Goal: Communication & Community: Answer question/provide support

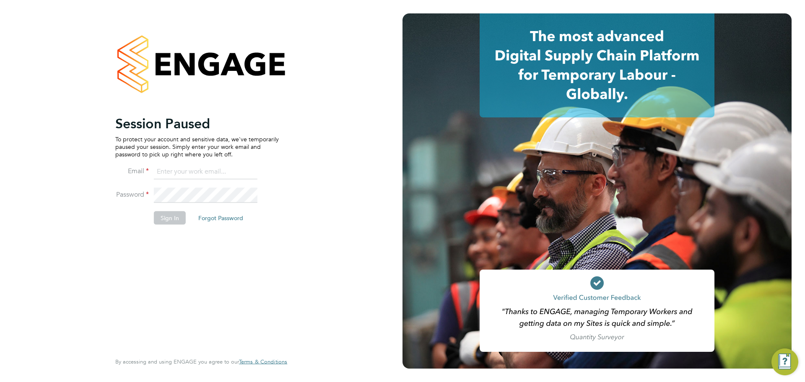
click at [166, 170] on input at bounding box center [206, 171] width 104 height 15
click at [171, 163] on ng-template "Session Paused To protect your account and sensitive data, we've temporarily pa…" at bounding box center [196, 174] width 163 height 118
click at [173, 173] on input at bounding box center [206, 171] width 104 height 15
drag, startPoint x: 196, startPoint y: 176, endPoint x: 202, endPoint y: 175, distance: 5.7
click at [197, 176] on input at bounding box center [206, 171] width 104 height 15
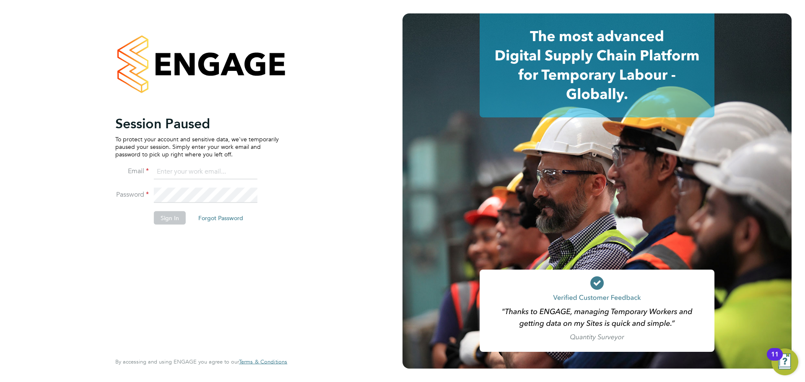
type input "joel@henry-blue.co.uk"
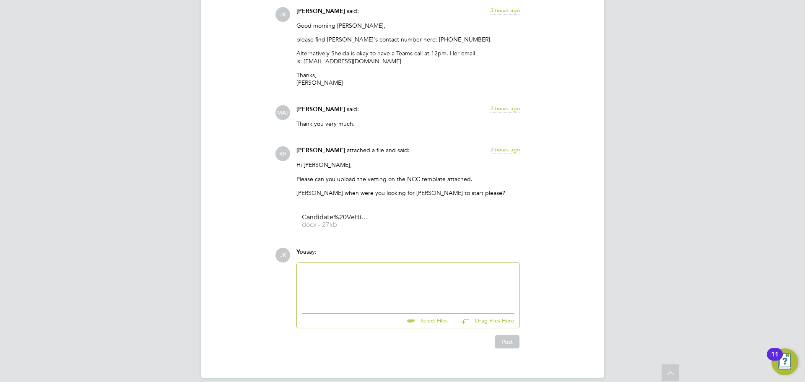
scroll to position [1528, 0]
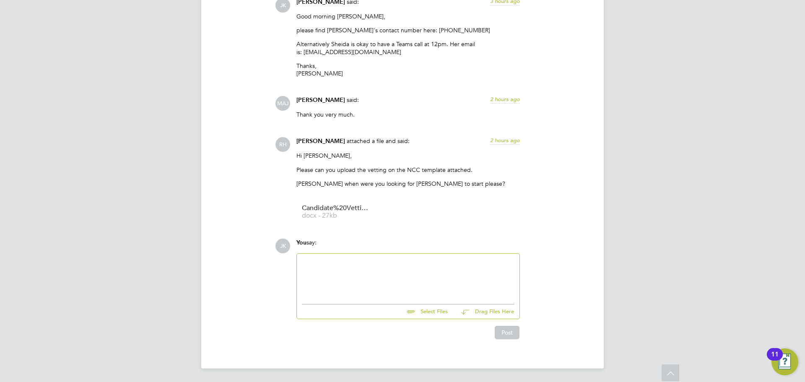
drag, startPoint x: 364, startPoint y: 99, endPoint x: 292, endPoint y: 103, distance: 71.8
click at [290, 104] on div "MAJ Mahnaz Asgari Joorshari said: 2 hours ago Thank you very much. Show more" at bounding box center [431, 110] width 312 height 28
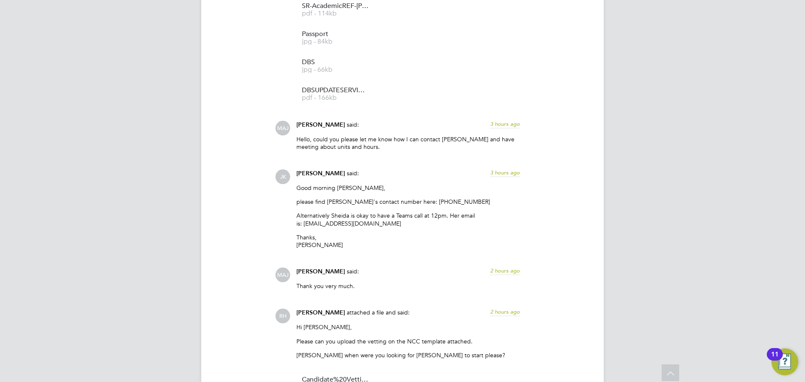
scroll to position [1319, 0]
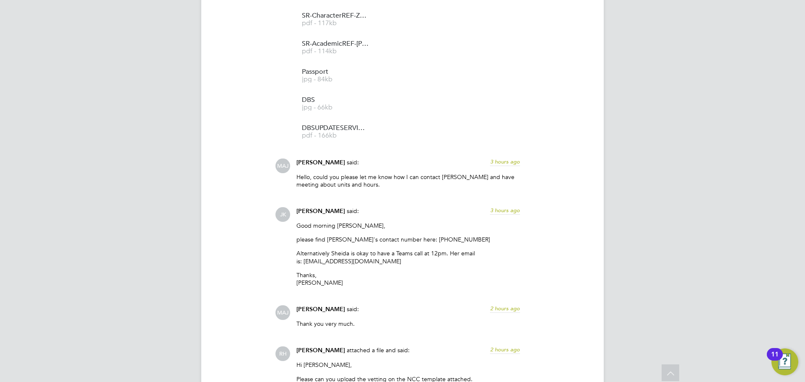
click at [248, 183] on div "Operational Instructions & Comments (9) MAJ Mahnaz Asgari Joorshari said: 2 day…" at bounding box center [402, 37] width 369 height 1022
drag, startPoint x: 371, startPoint y: 189, endPoint x: 272, endPoint y: 184, distance: 99.9
click at [278, 179] on div "MAJ Mahnaz Asgari Joorshari said: 3 hours ago Hello, could you please let me kn…" at bounding box center [431, 176] width 312 height 36
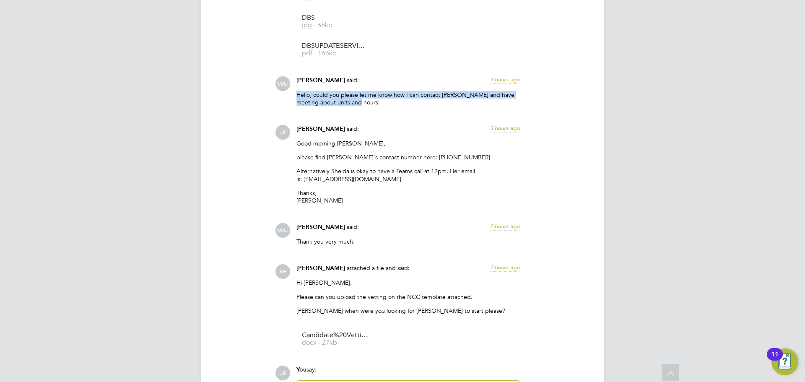
scroll to position [1402, 0]
drag, startPoint x: 375, startPoint y: 108, endPoint x: 380, endPoint y: 104, distance: 6.6
click at [376, 108] on div "Hello, could you please let me know how I can contact [PERSON_NAME] and have me…" at bounding box center [407, 99] width 223 height 21
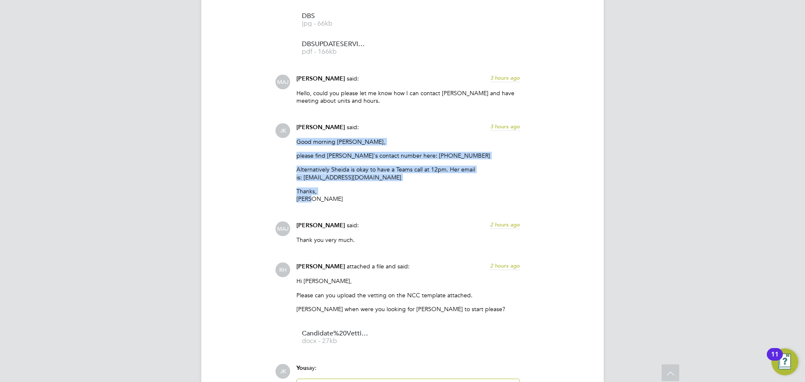
drag, startPoint x: 325, startPoint y: 202, endPoint x: 284, endPoint y: 144, distance: 71.2
click at [284, 144] on div "JK Joel Kinsella said: 3 hours ago Good morning Mahnaz, please find Sheida's co…" at bounding box center [431, 165] width 312 height 85
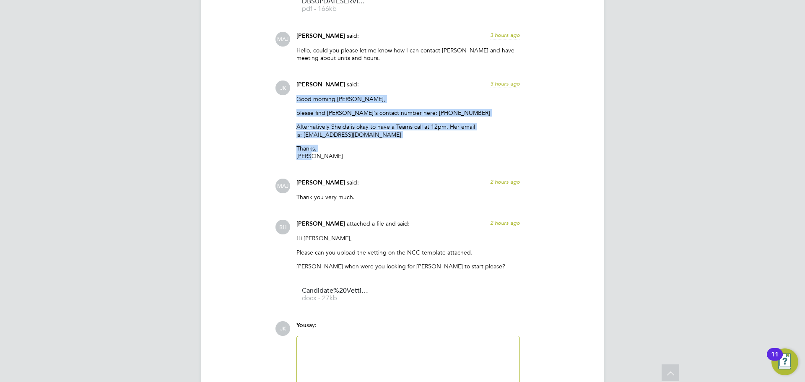
scroll to position [1486, 0]
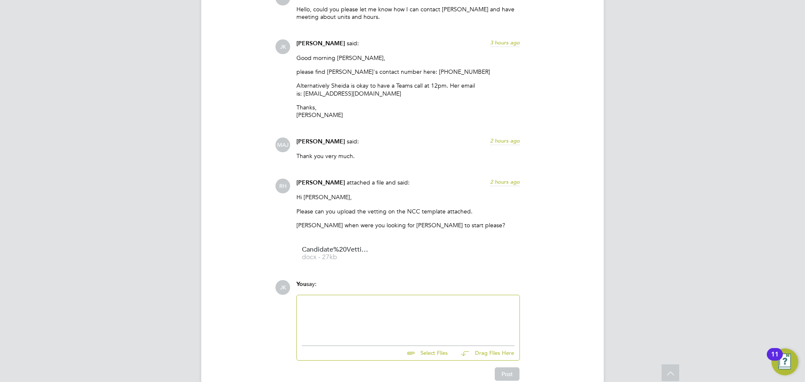
drag, startPoint x: 413, startPoint y: 98, endPoint x: 274, endPoint y: 86, distance: 139.6
click at [281, 87] on div "JK Joel Kinsella said: 3 hours ago Good morning Mahnaz, please find Sheida's co…" at bounding box center [431, 81] width 312 height 85
drag, startPoint x: 355, startPoint y: 160, endPoint x: 281, endPoint y: 161, distance: 74.6
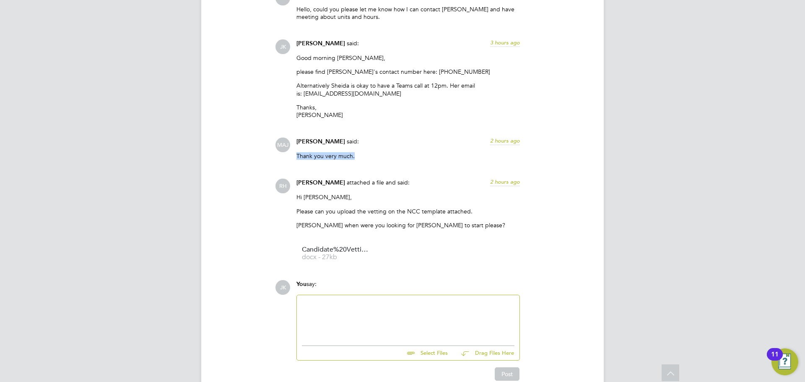
click at [284, 161] on div "MAJ Mahnaz Asgari Joorshari said: 2 hours ago Thank you very much. Show more" at bounding box center [431, 151] width 312 height 28
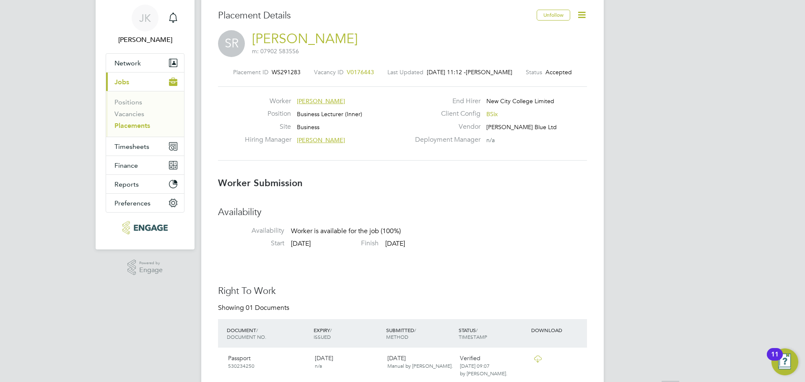
scroll to position [42, 0]
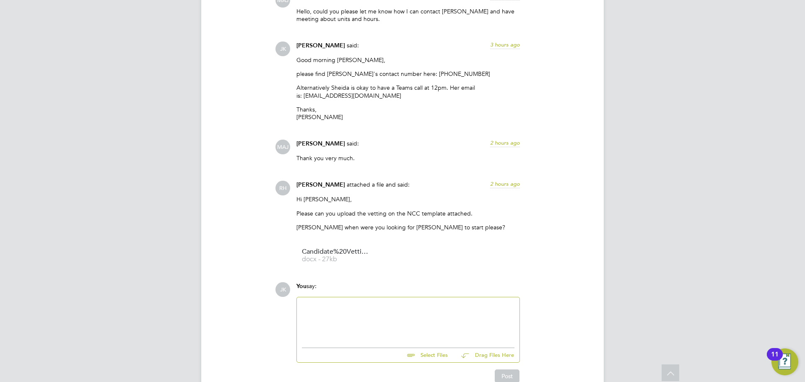
scroll to position [1528, 0]
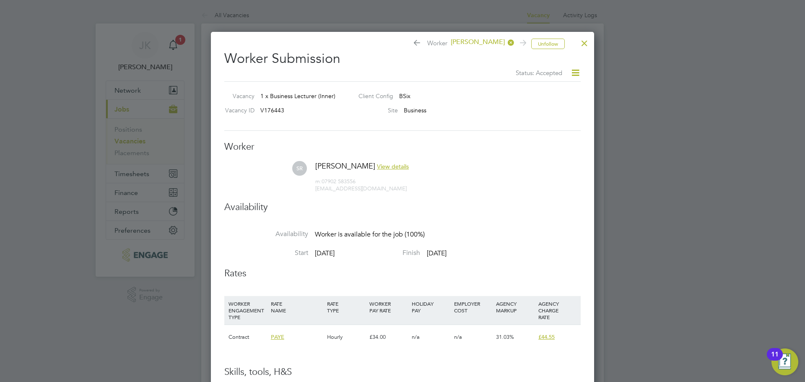
click at [583, 44] on div at bounding box center [584, 41] width 15 height 15
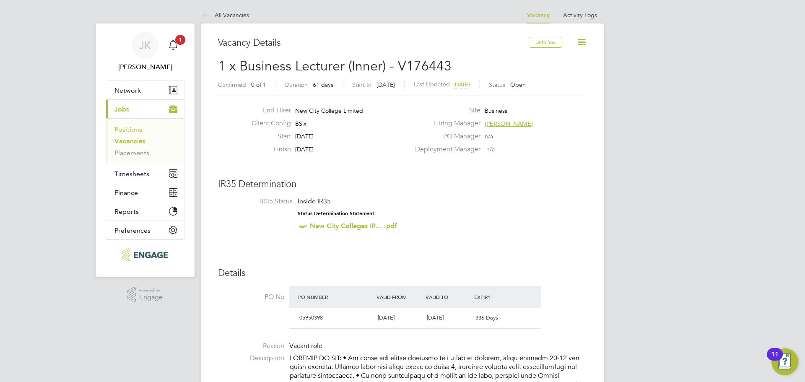
drag, startPoint x: 125, startPoint y: 129, endPoint x: 130, endPoint y: 129, distance: 5.1
click at [124, 129] on link "Positions" at bounding box center [128, 129] width 28 height 8
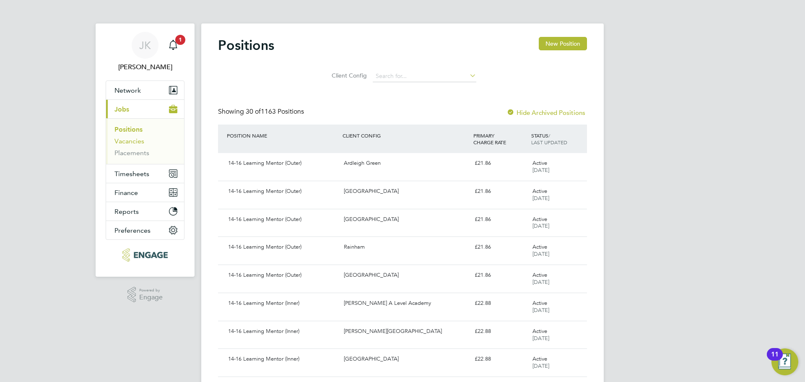
click at [122, 141] on link "Vacancies" at bounding box center [129, 141] width 30 height 8
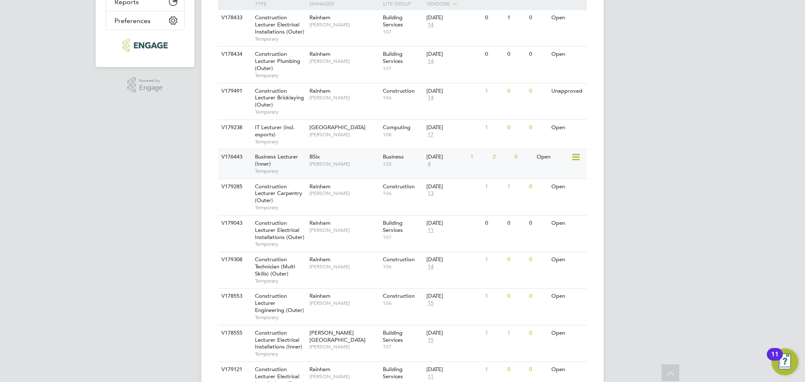
click at [271, 157] on span "Business Lecturer (Inner)" at bounding box center [276, 160] width 43 height 14
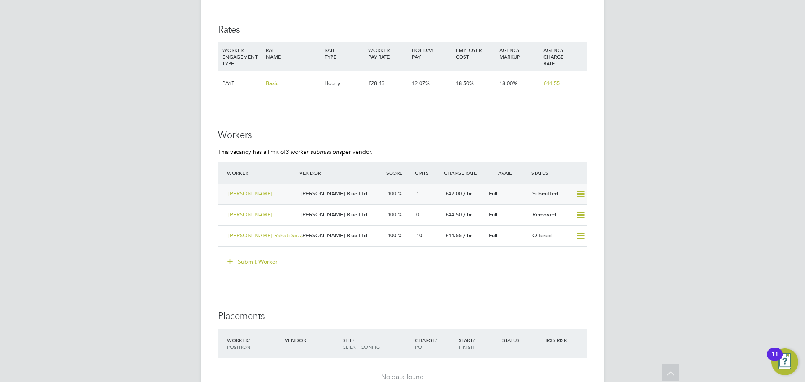
scroll to position [868, 0]
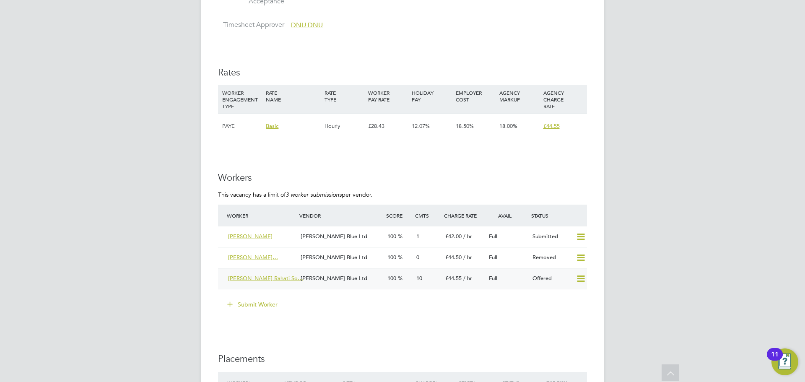
click at [243, 274] on span "Sheida Rahati Rahati So…" at bounding box center [265, 277] width 75 height 7
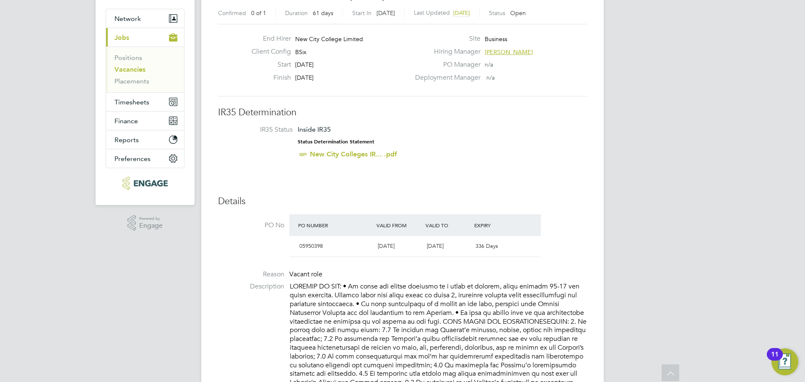
scroll to position [36, 0]
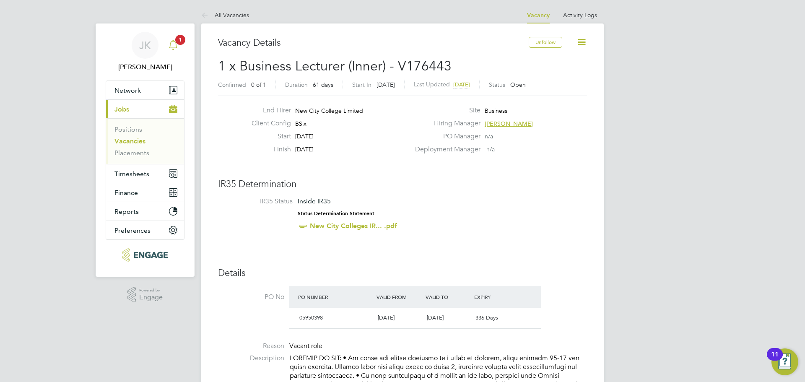
click at [176, 44] on icon "Main navigation" at bounding box center [173, 44] width 8 height 8
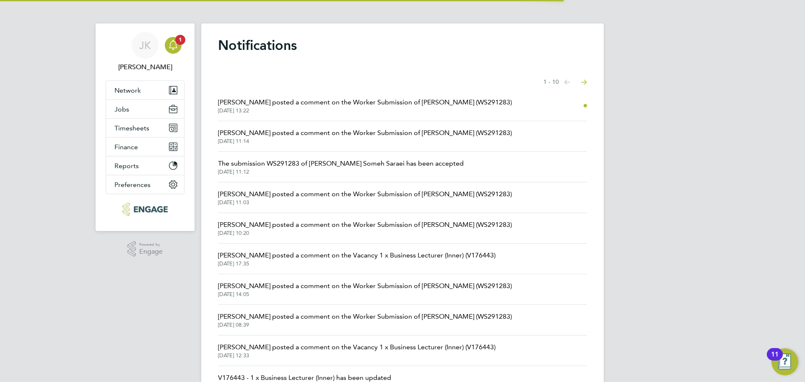
click at [265, 98] on span "[PERSON_NAME] posted a comment on the Worker Submission of [PERSON_NAME] (WS291…" at bounding box center [365, 102] width 294 height 10
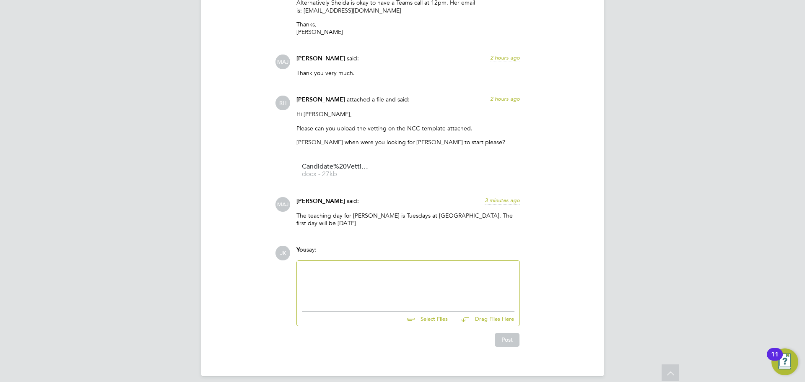
drag, startPoint x: 161, startPoint y: 228, endPoint x: 174, endPoint y: 225, distance: 12.9
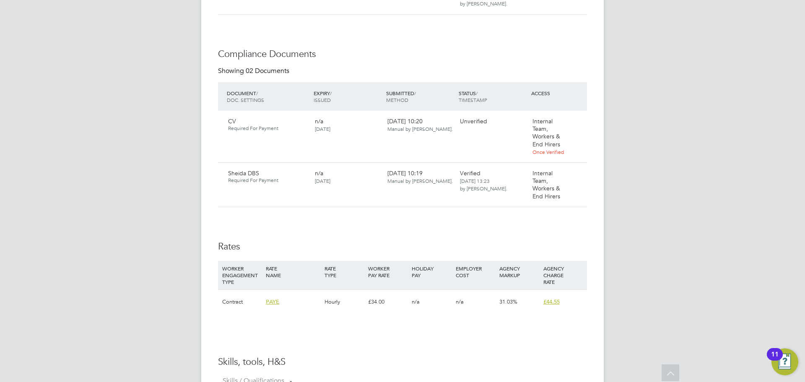
scroll to position [396, 0]
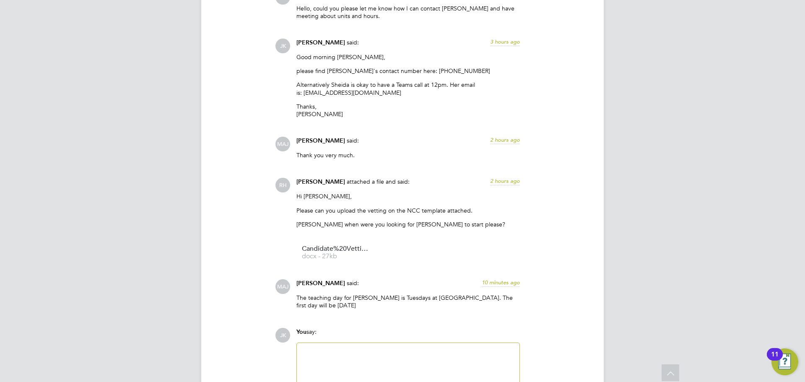
scroll to position [1569, 0]
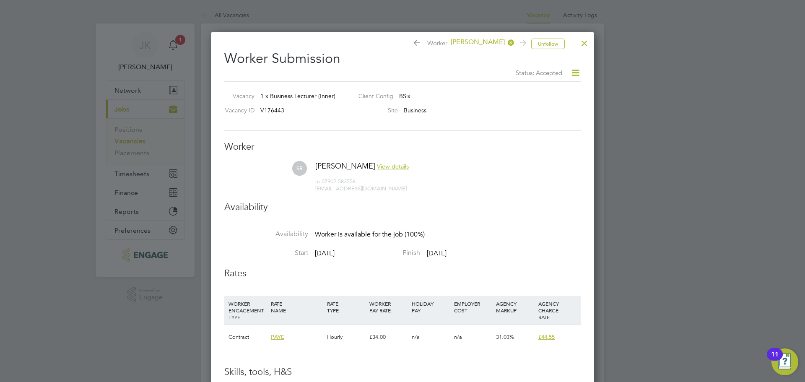
click at [583, 42] on div at bounding box center [584, 41] width 15 height 15
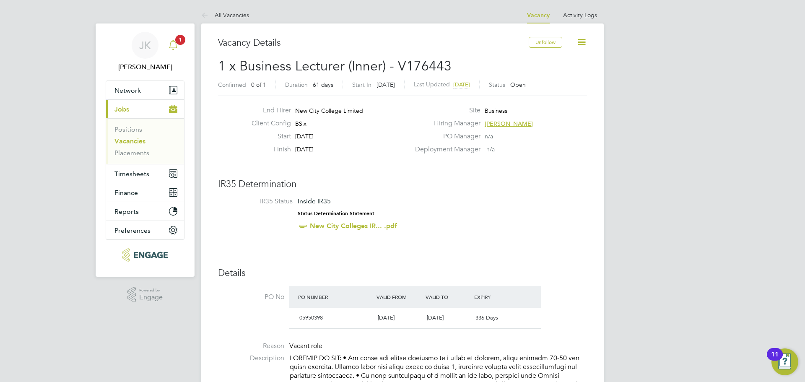
click at [176, 43] on span "1" at bounding box center [180, 40] width 10 height 10
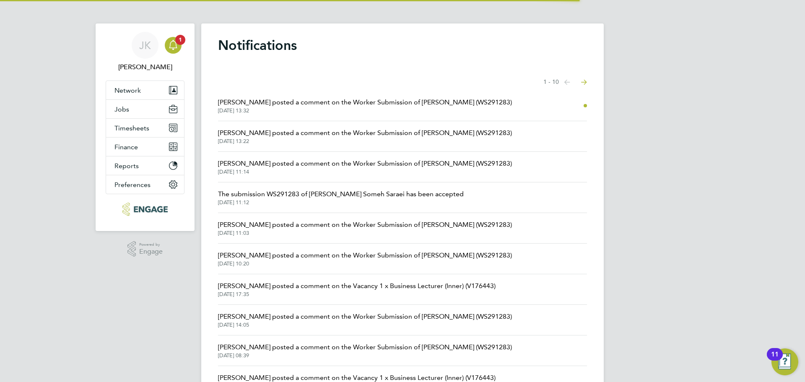
click at [271, 107] on span "29 Aug 2025, 13:32" at bounding box center [365, 110] width 294 height 7
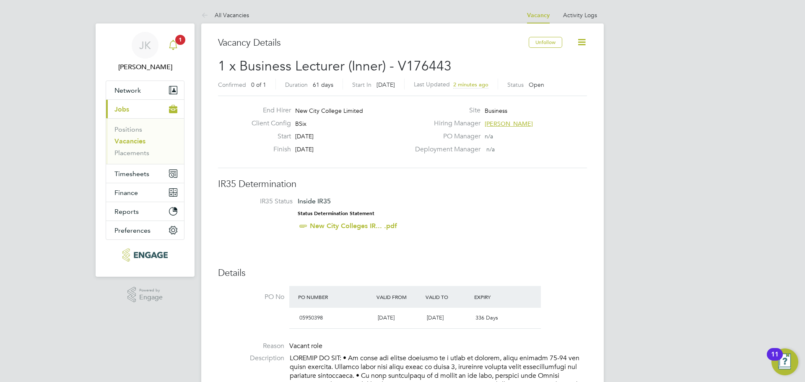
click at [171, 46] on icon "Main navigation" at bounding box center [173, 45] width 10 height 10
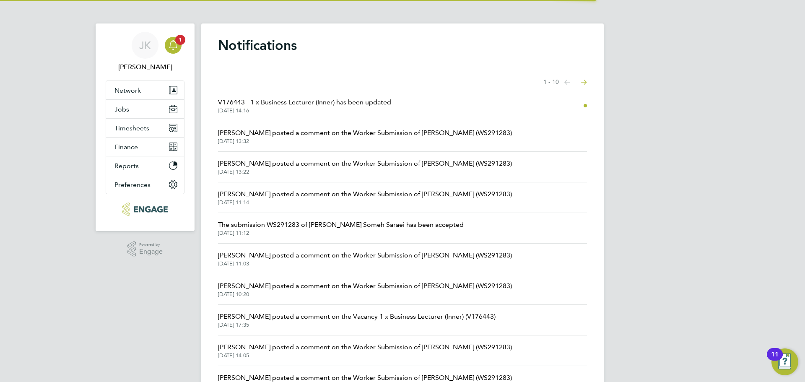
click at [284, 106] on span "V176443 - 1 x Business Lecturer (Inner) has been updated" at bounding box center [304, 102] width 173 height 10
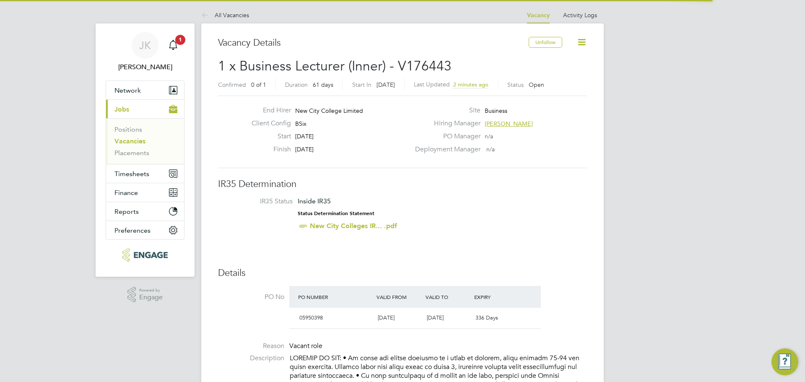
scroll to position [13, 166]
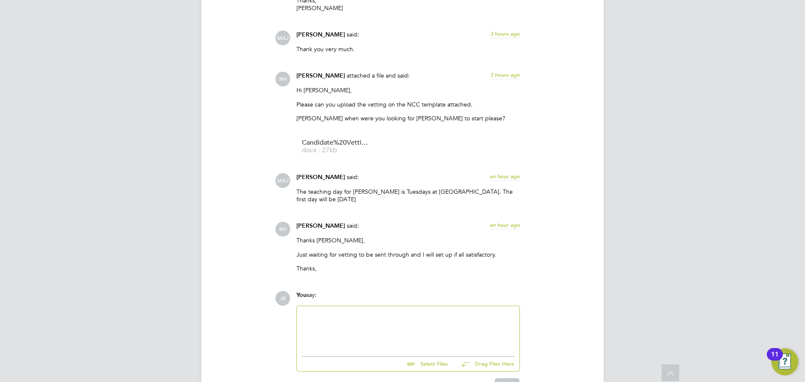
scroll to position [1638, 0]
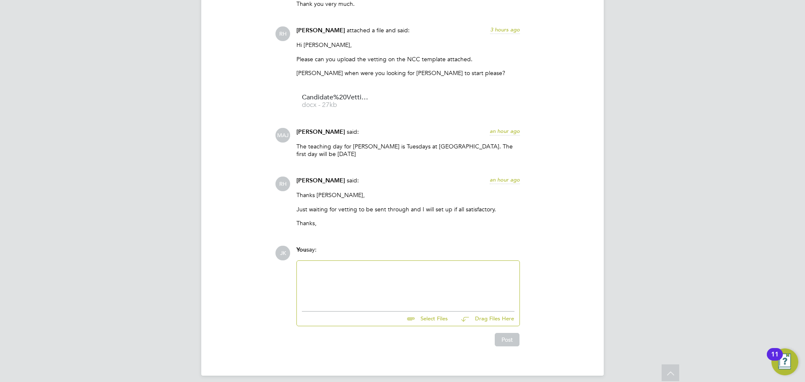
click at [362, 266] on div at bounding box center [408, 284] width 212 height 36
click at [422, 311] on input "file" at bounding box center [451, 317] width 126 height 12
type input "C:\fakepath\Sheida - Vetting Form.pdf"
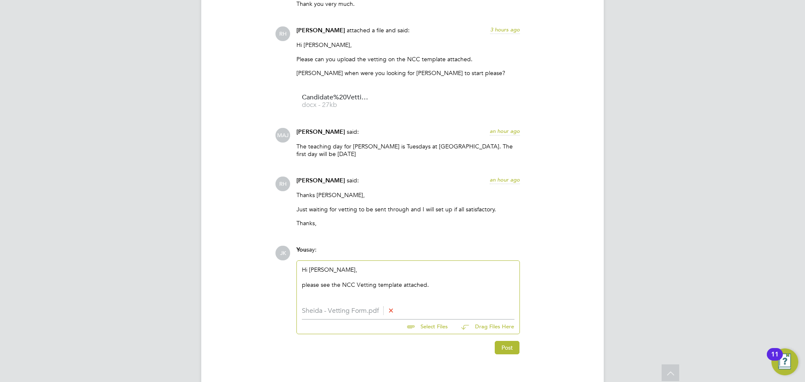
click at [327, 307] on li "Sheida - Vetting Form.pdf" at bounding box center [408, 311] width 212 height 8
click at [339, 307] on li "Sheida - Vetting Form.pdf" at bounding box center [408, 311] width 212 height 8
click at [426, 281] on div "please see the NCC Vetting template attached." at bounding box center [408, 285] width 212 height 8
click at [305, 281] on div "please see the NCC Vetting template attached." at bounding box center [408, 285] width 212 height 8
click at [432, 281] on div "Please see the NCC Vetting template attached." at bounding box center [408, 285] width 212 height 8
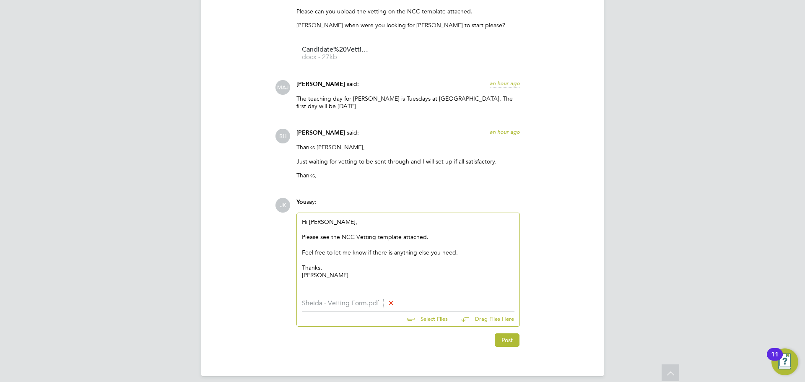
scroll to position [1687, 0]
click at [315, 286] on div at bounding box center [408, 290] width 212 height 8
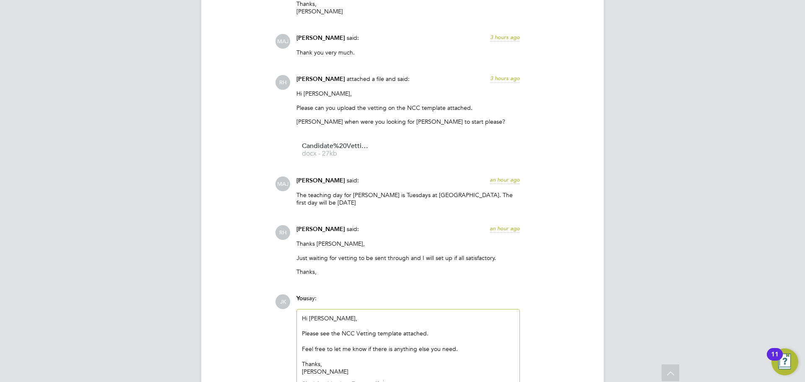
scroll to position [1671, 0]
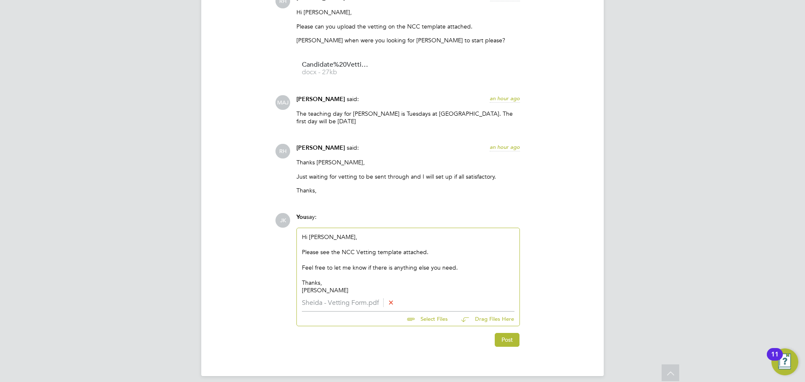
click at [507, 326] on div "Post" at bounding box center [408, 336] width 232 height 20
click at [508, 333] on button "Post" at bounding box center [506, 339] width 25 height 13
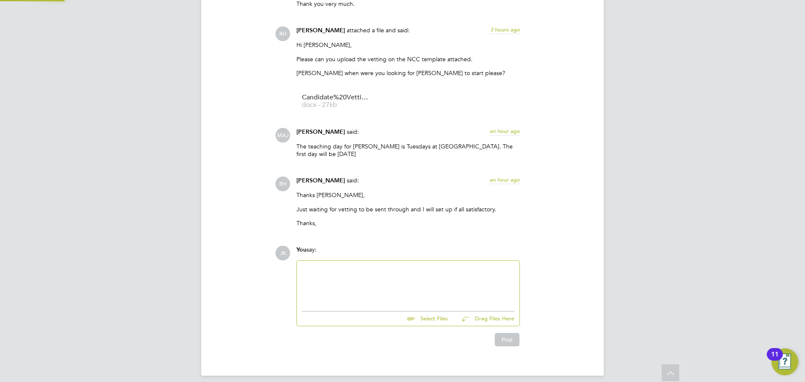
scroll to position [1761, 0]
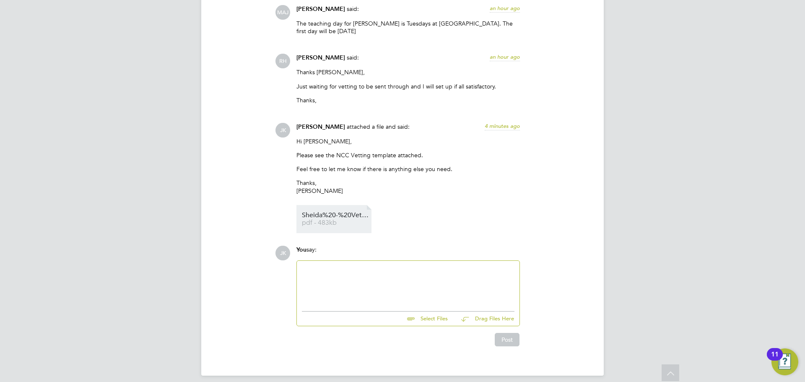
click at [319, 220] on span "pdf - 483kb" at bounding box center [335, 223] width 67 height 6
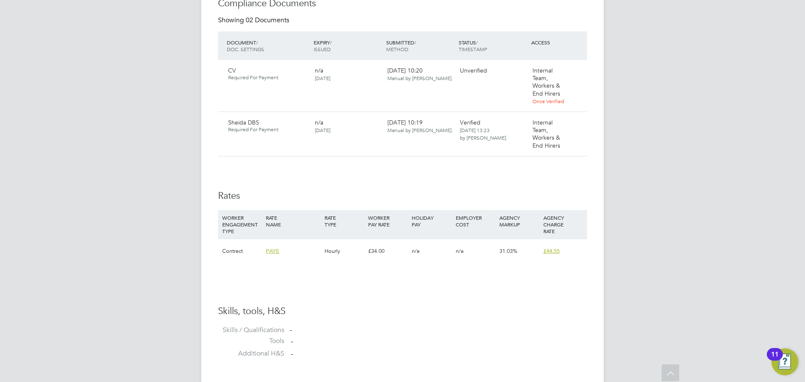
scroll to position [378, 0]
